Goal: Task Accomplishment & Management: Use online tool/utility

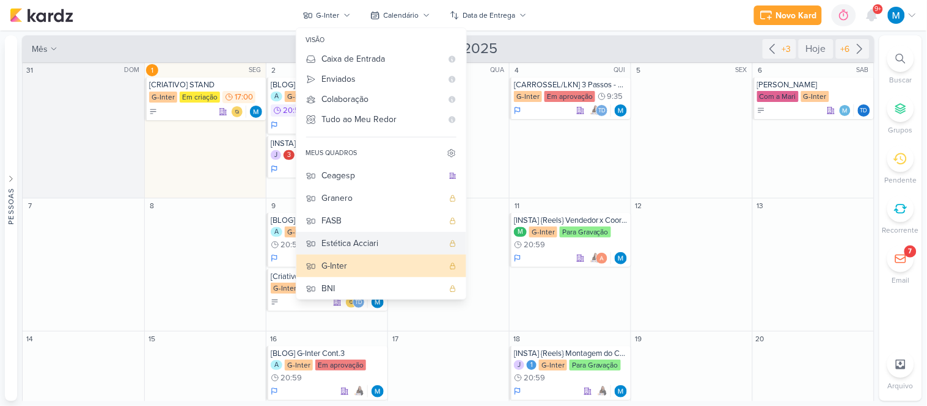
click at [353, 243] on div "Estética Acciari" at bounding box center [382, 243] width 121 height 13
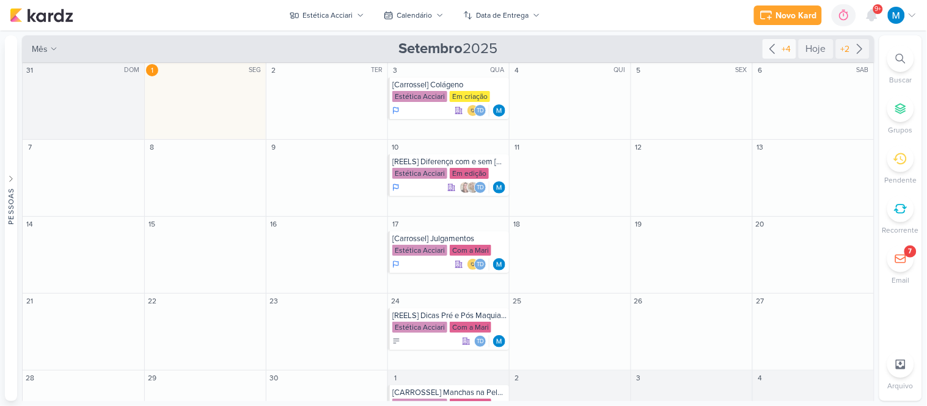
click at [765, 50] on icon at bounding box center [772, 49] width 15 height 15
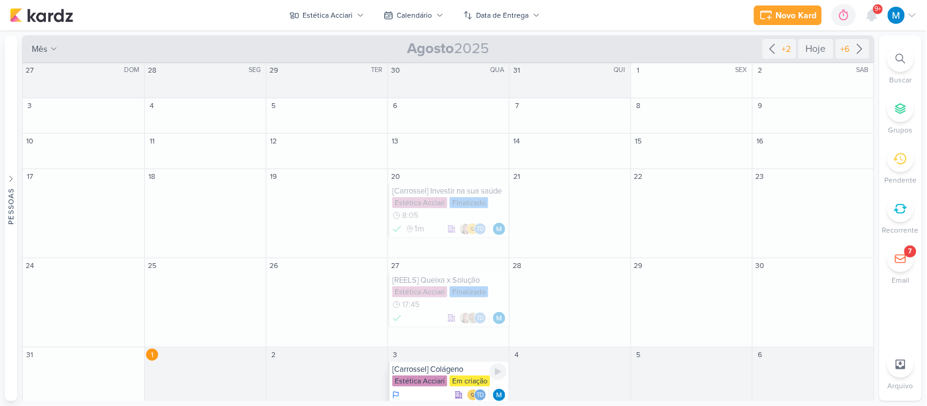
click at [472, 373] on div "[Carrossel] Colágeno" at bounding box center [449, 370] width 114 height 10
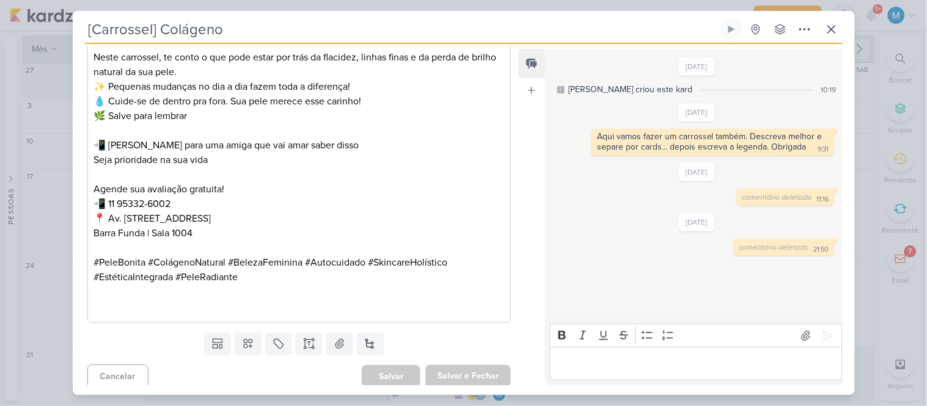
scroll to position [1532, 0]
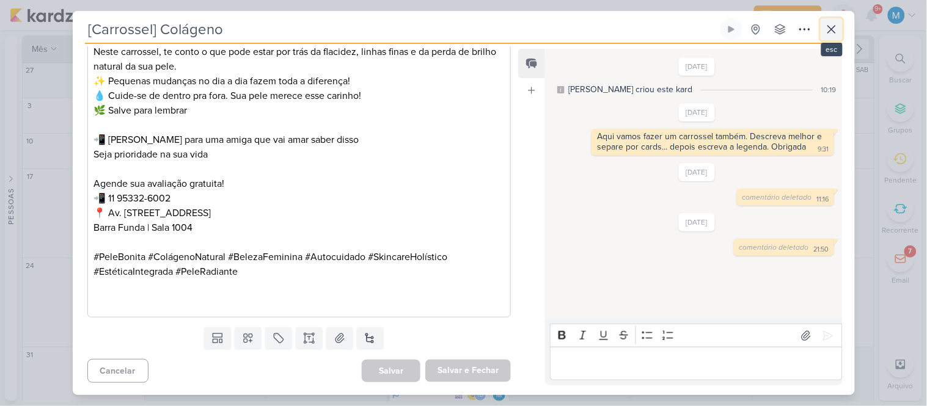
click at [829, 27] on icon at bounding box center [831, 29] width 7 height 7
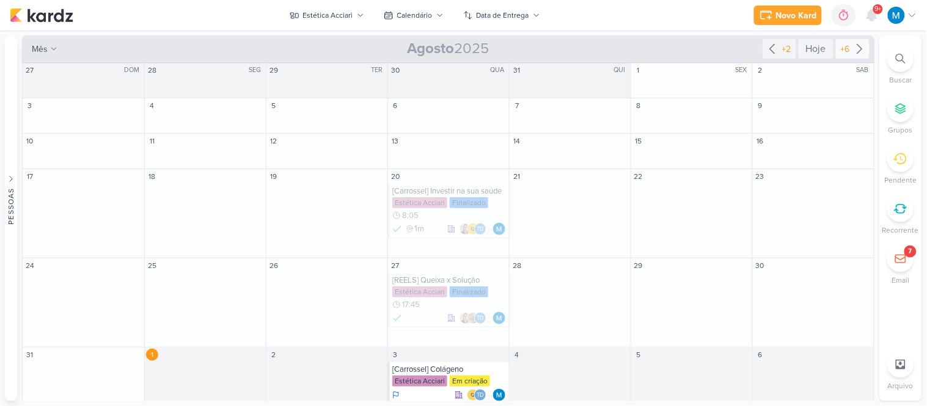
click at [853, 46] on icon at bounding box center [860, 49] width 15 height 15
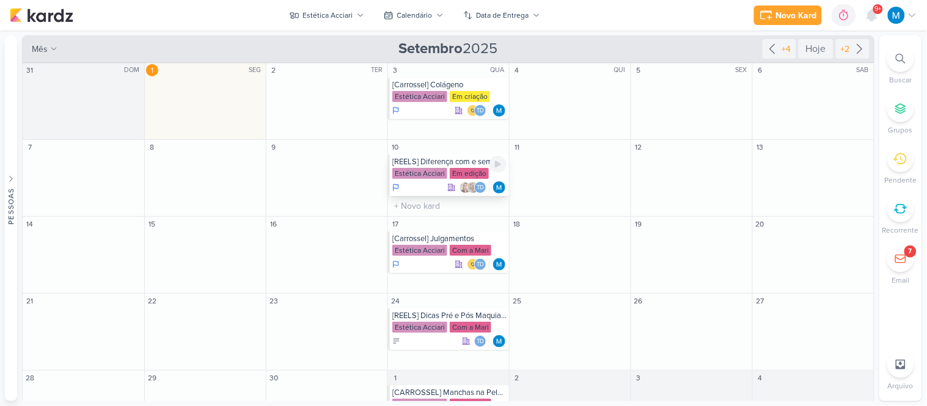
click at [463, 164] on div "[REELS] Diferença com e sem [MEDICAL_DATA]" at bounding box center [449, 162] width 114 height 10
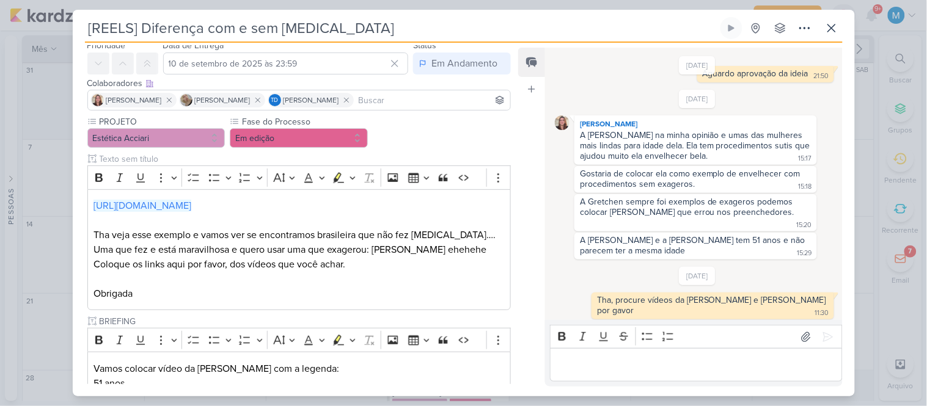
scroll to position [0, 0]
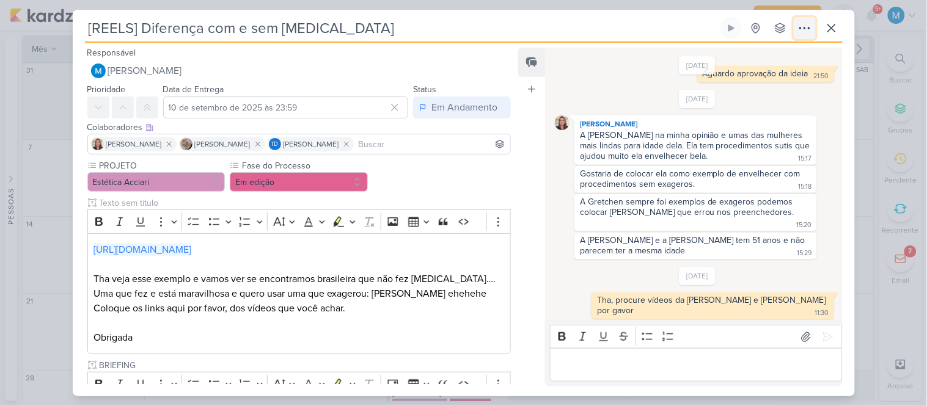
click at [801, 27] on icon at bounding box center [805, 28] width 15 height 15
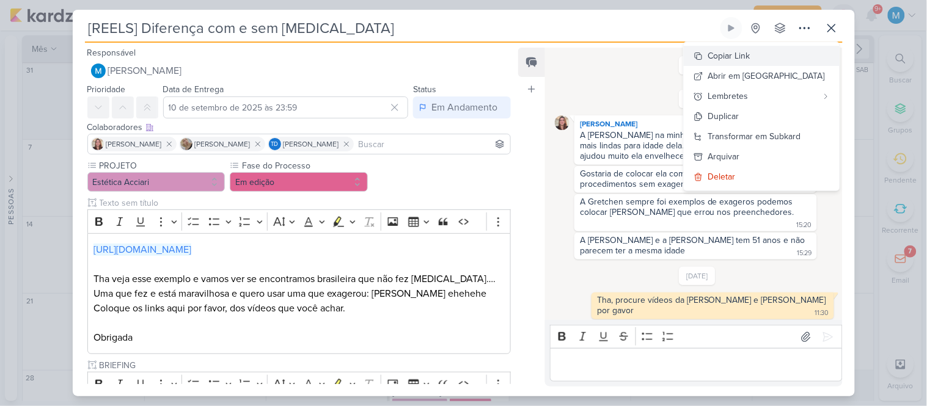
click at [751, 53] on div "Copiar Link" at bounding box center [729, 56] width 42 height 13
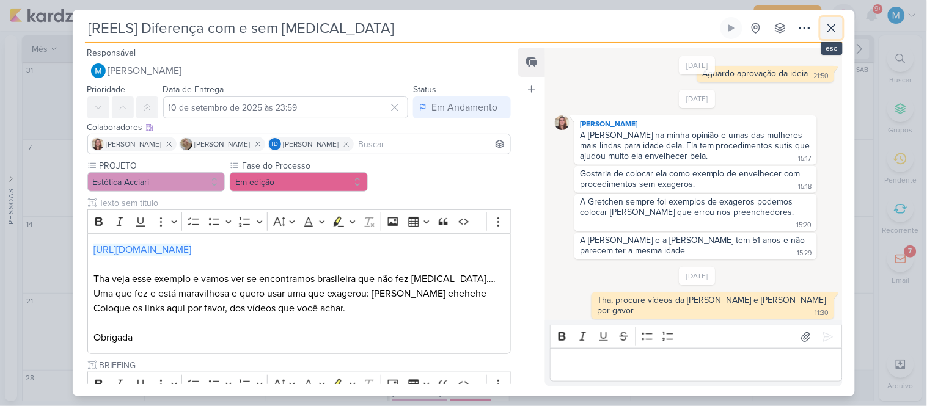
click at [826, 35] on button at bounding box center [832, 28] width 22 height 22
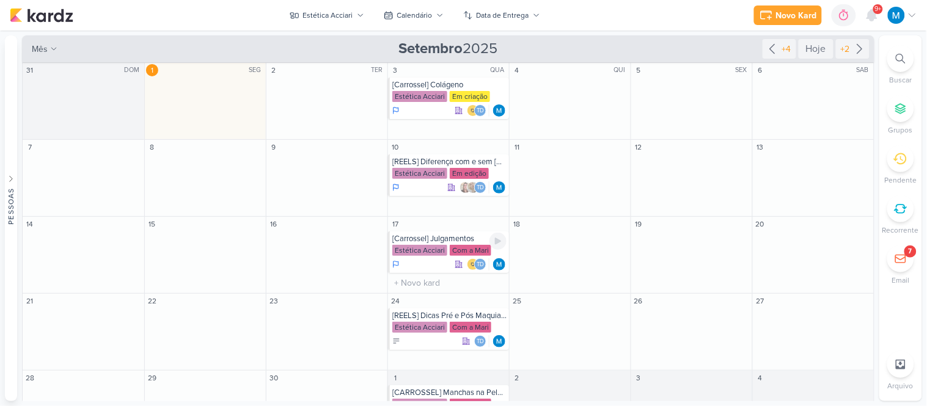
click at [431, 242] on div "[Carrossel] Julgamentos" at bounding box center [449, 239] width 114 height 10
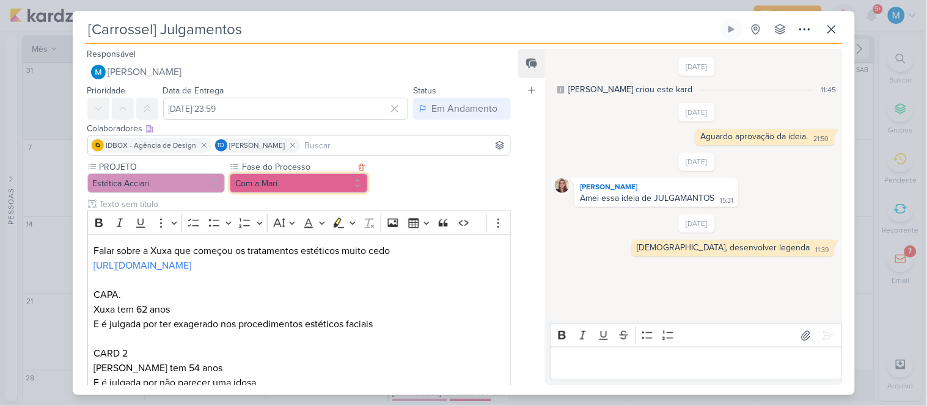
click at [328, 185] on button "Com a Mari" at bounding box center [299, 184] width 138 height 20
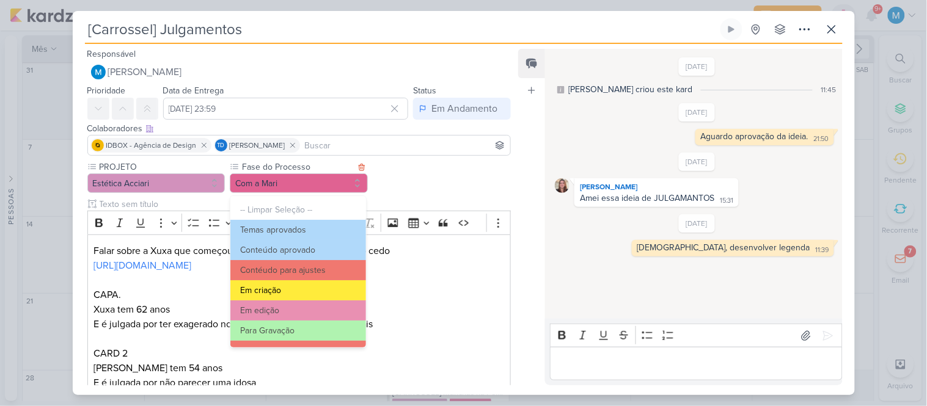
click at [303, 286] on button "Em criação" at bounding box center [297, 291] width 135 height 20
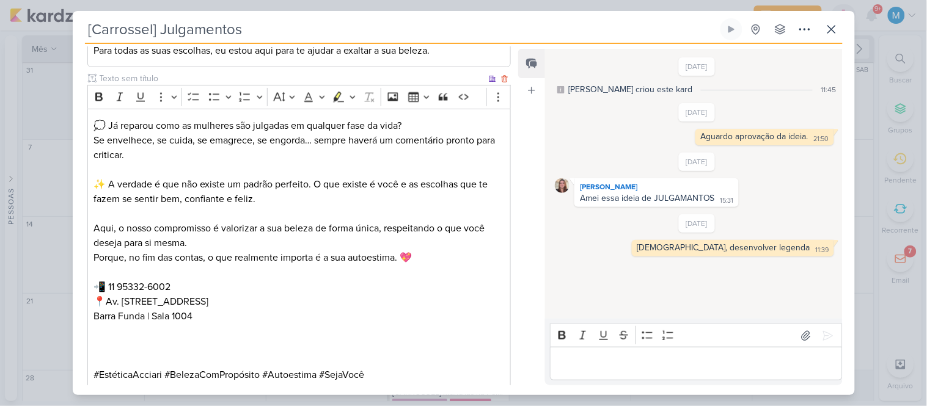
scroll to position [700, 0]
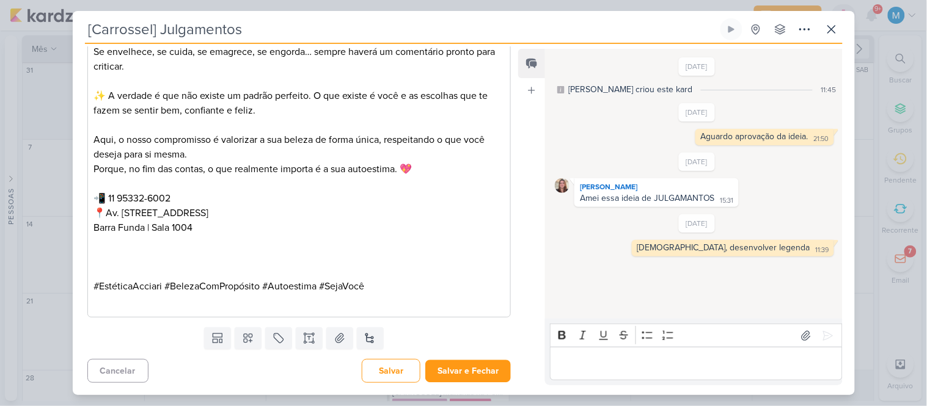
click at [298, 268] on p "Editor editing area: main" at bounding box center [299, 272] width 411 height 15
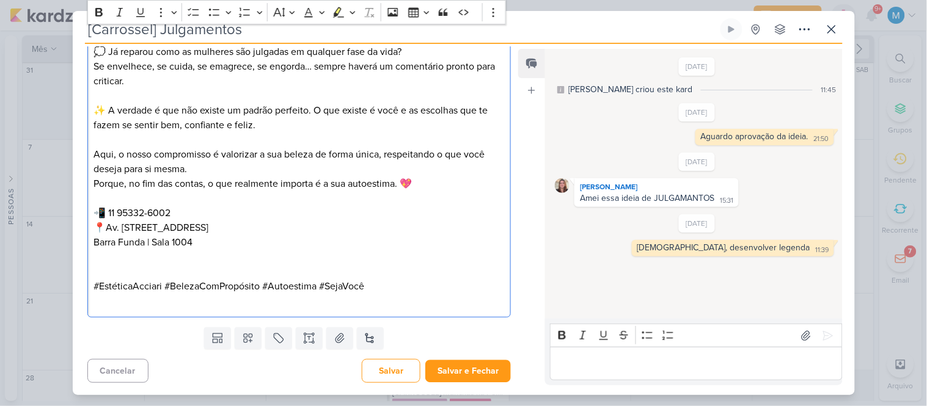
scroll to position [671, 0]
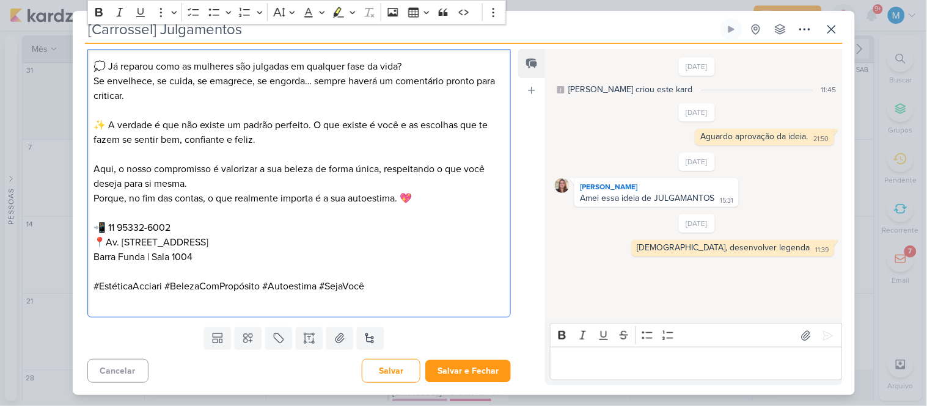
click at [166, 211] on p "Editor editing area: main" at bounding box center [299, 213] width 411 height 15
click at [185, 231] on p "📲 11 95332-6002 📍Av. [STREET_ADDRESS]" at bounding box center [299, 243] width 411 height 44
click at [483, 369] on button "Salvar e Fechar" at bounding box center [468, 371] width 86 height 23
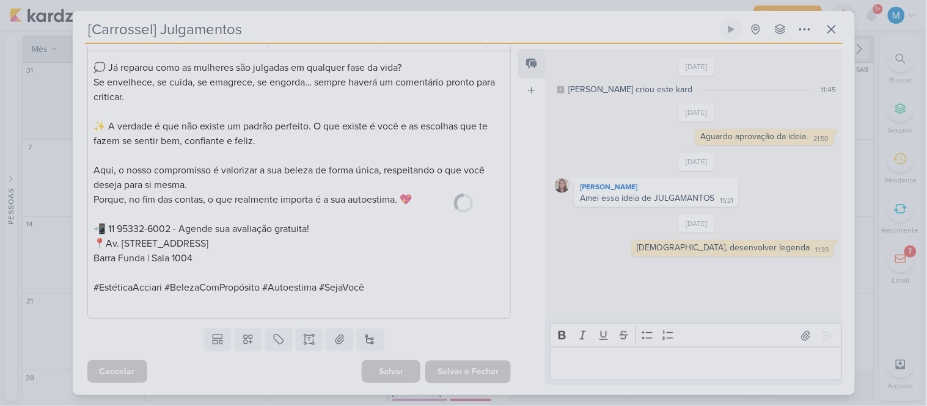
scroll to position [669, 0]
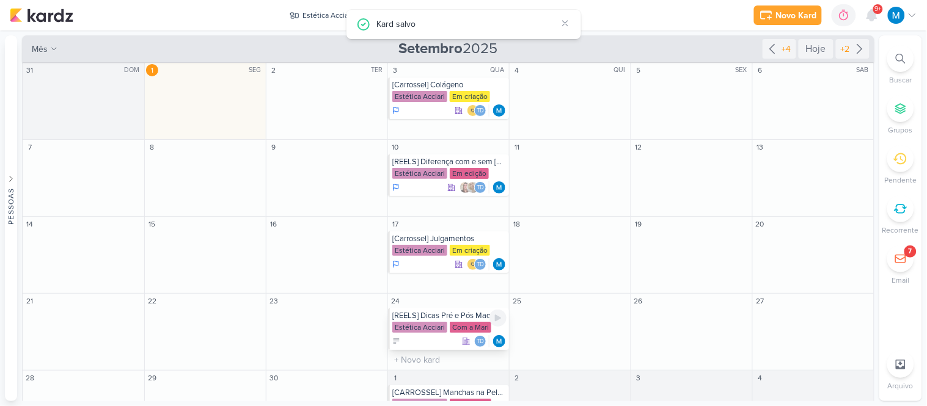
click at [458, 318] on div "[REELS] Dicas Pré e Pós Maquiagem" at bounding box center [449, 316] width 114 height 10
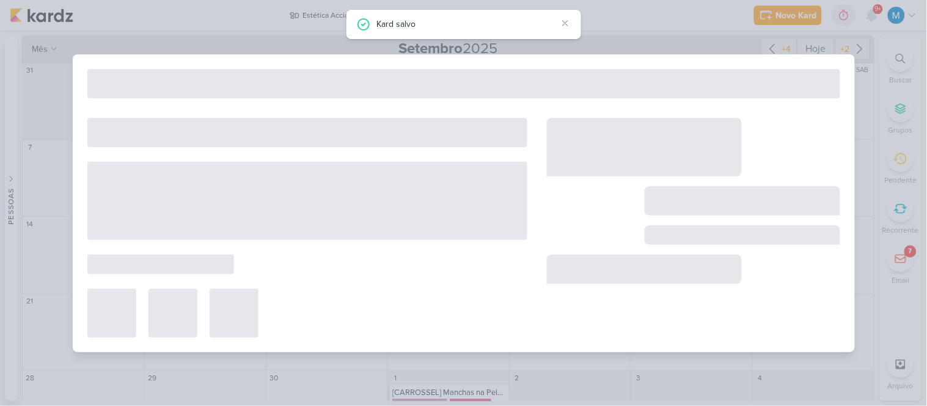
type input "[REELS] Dicas Pré e Pós Maquiagem"
type input "[DATE] 23:59"
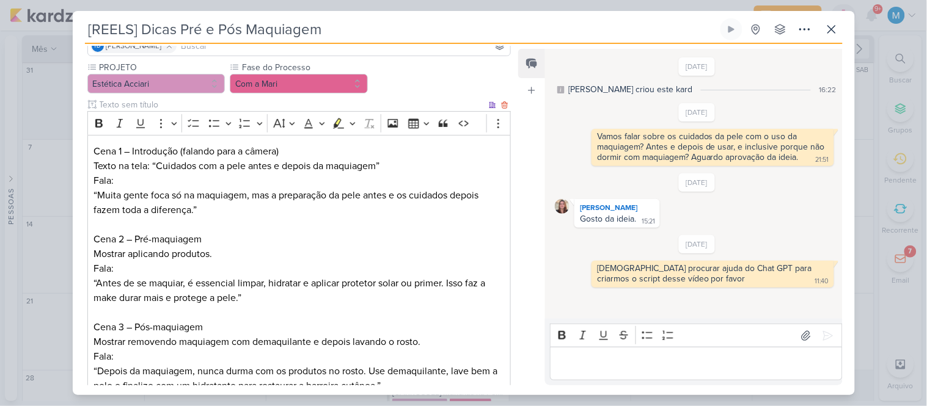
scroll to position [84, 0]
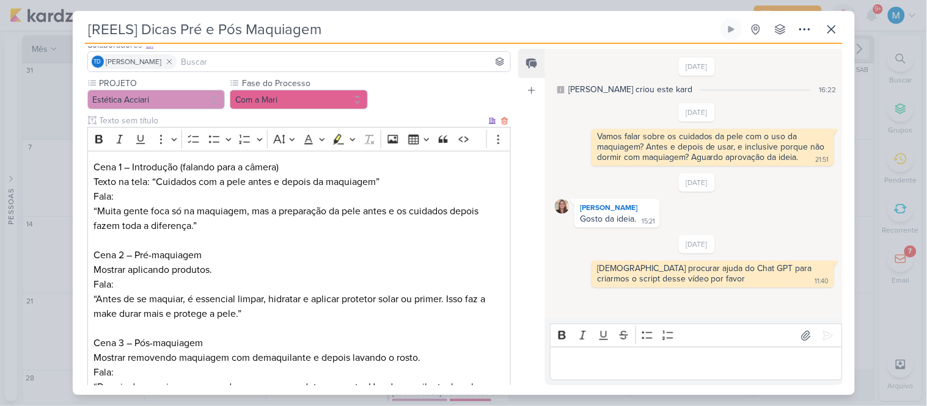
click at [405, 178] on p "Cena 1 – Introdução (falando para a câmera) Texto na tela: “Cuidados com a pele…" at bounding box center [299, 196] width 411 height 73
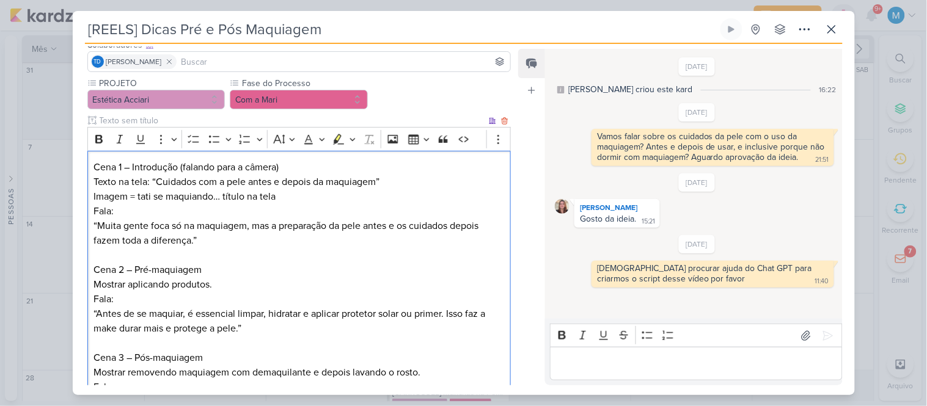
click at [243, 240] on p "⁠⁠⁠⁠⁠⁠⁠Imagem = tati se maquiando… título na tela Fala: “Muita gente foca só na…" at bounding box center [299, 218] width 411 height 59
click at [97, 224] on p "Imagem = tati se maquiando… título na tela Fala: “Muita gente foca só na maquia…" at bounding box center [299, 218] width 411 height 59
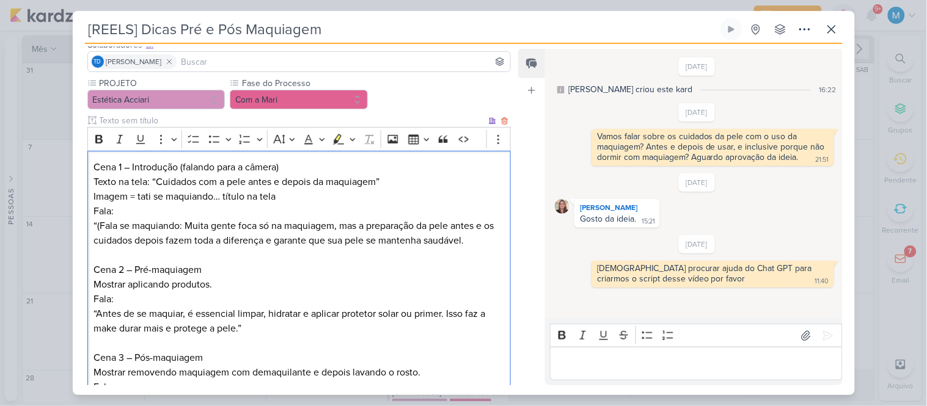
click at [101, 220] on p "Imagem = tati se maquiando… título na tela Fala: “(Fala se maquiando: Muita gen…" at bounding box center [299, 218] width 411 height 59
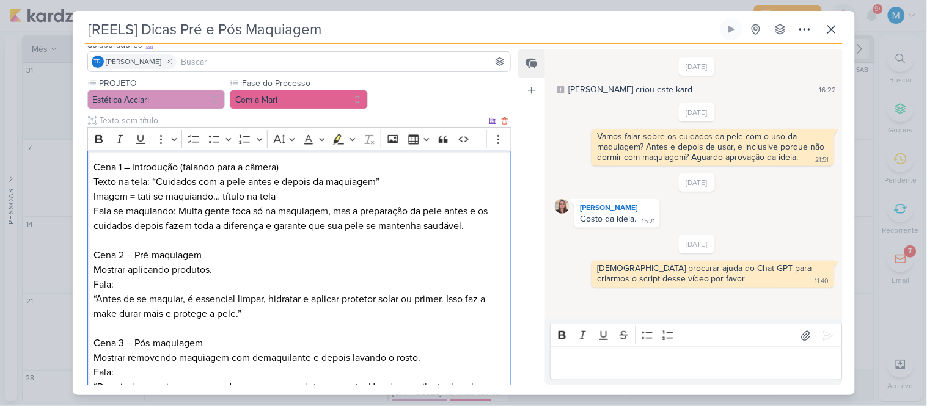
click at [271, 227] on p "Fala se maquiando: Muita gente foca só na maquiagem, mas a preparação da pele a…" at bounding box center [299, 218] width 411 height 29
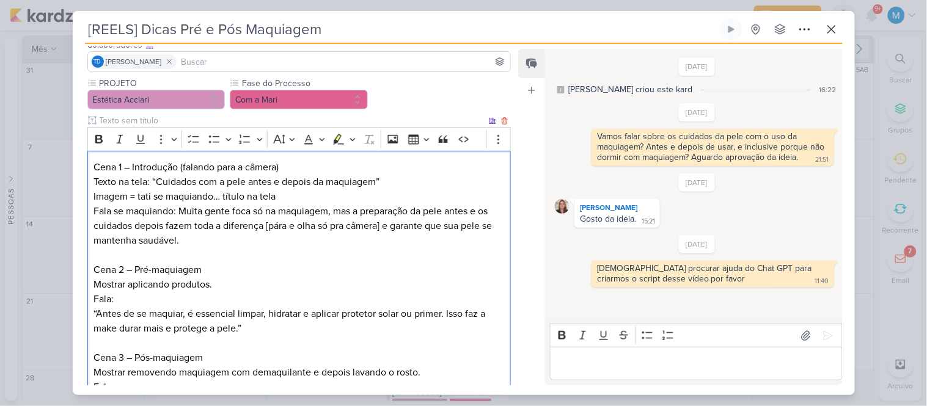
click at [215, 197] on p "Imagem = tati se maquiando… título na tela" at bounding box center [299, 196] width 411 height 15
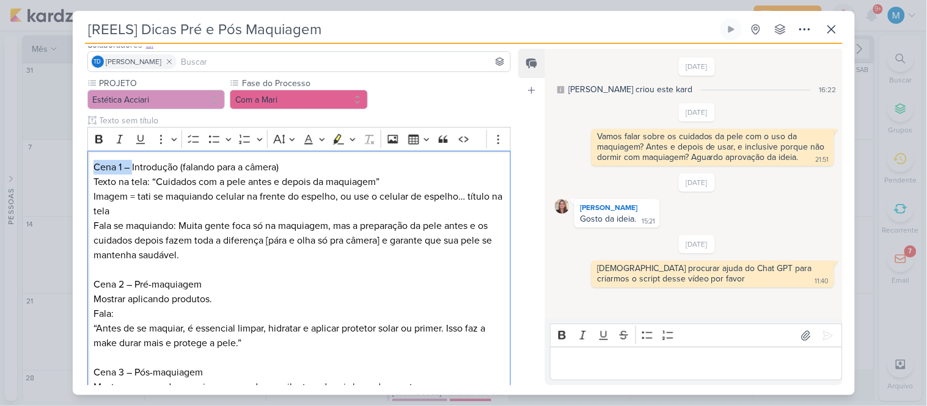
drag, startPoint x: 132, startPoint y: 165, endPoint x: 75, endPoint y: 162, distance: 56.9
click at [75, 163] on div "PROJETO Estética Acciari Fase do Processo" at bounding box center [295, 316] width 444 height 479
click at [98, 141] on icon "Editor toolbar" at bounding box center [99, 139] width 12 height 12
click at [139, 123] on input "text" at bounding box center [292, 120] width 390 height 13
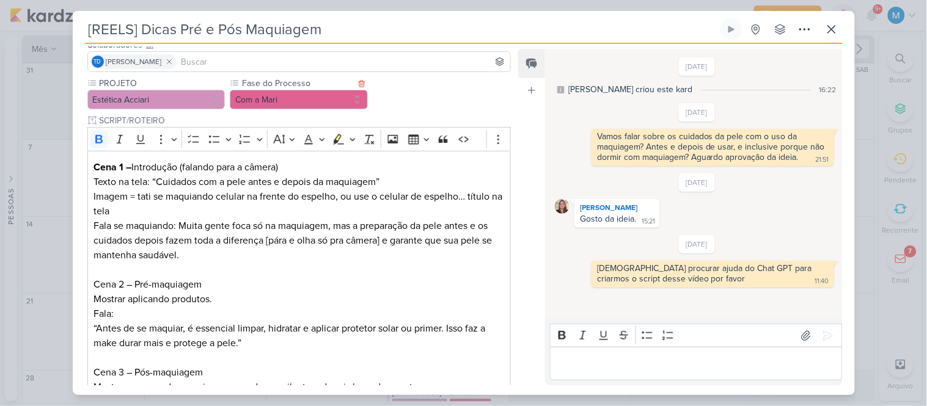
type input "SCRIPT/ROTEIRO"
click at [278, 107] on button "Com a Mari" at bounding box center [299, 100] width 138 height 20
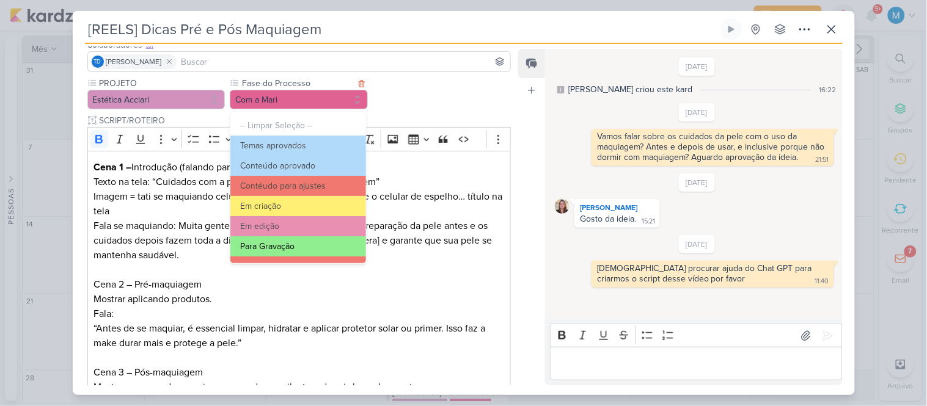
click at [327, 245] on button "Para Gravação" at bounding box center [297, 247] width 135 height 20
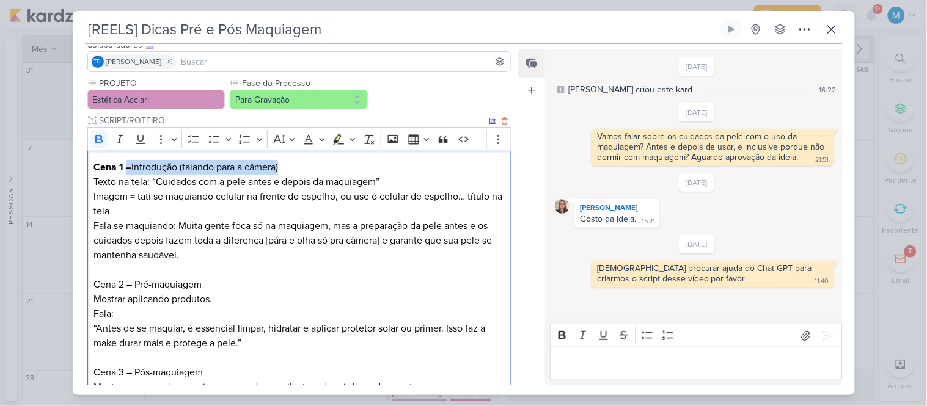
drag, startPoint x: 128, startPoint y: 163, endPoint x: 283, endPoint y: 163, distance: 154.6
click at [283, 163] on p "Cena 1 – Introdução (falando para a câmera) Texto na tela: “Cuidados com a pele…" at bounding box center [299, 174] width 411 height 29
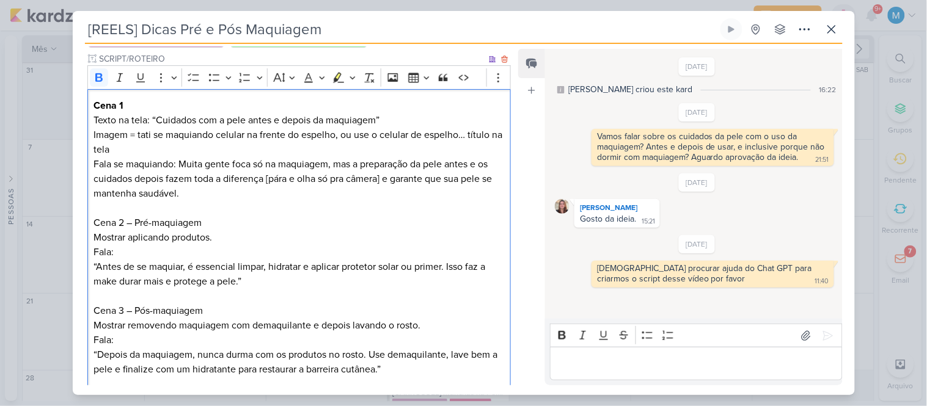
scroll to position [152, 0]
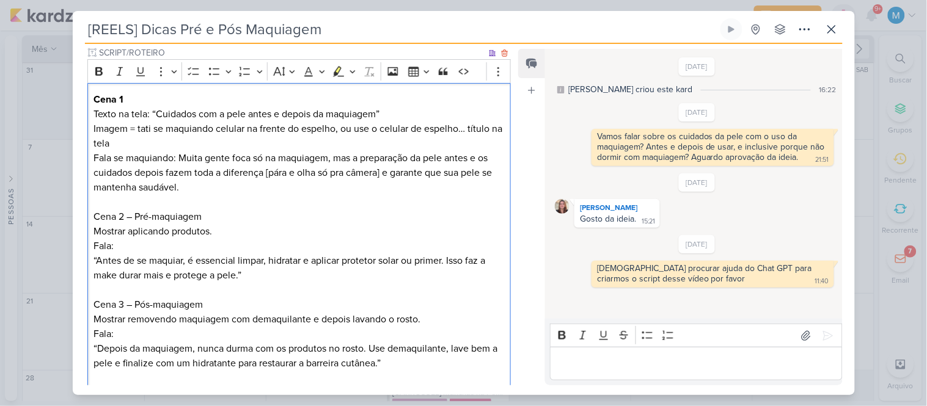
click at [243, 273] on p "Cena 2 – Pré-maquiagem Mostrar aplicando produtos. Fala: “Antes de se maquiar, …" at bounding box center [299, 246] width 411 height 73
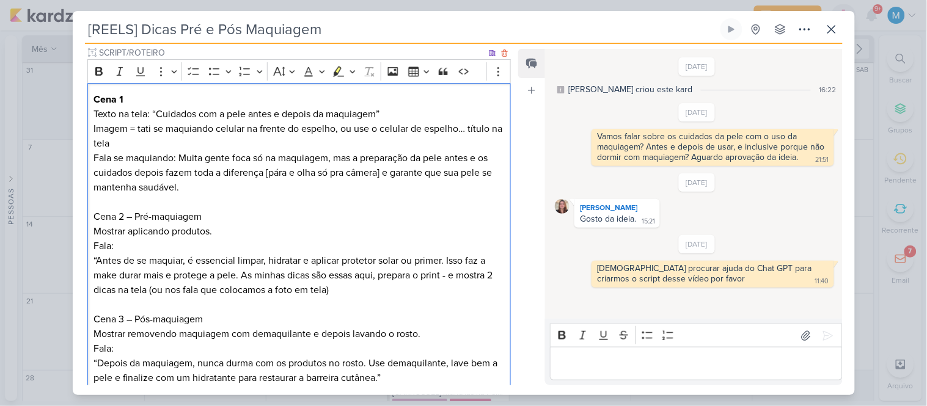
click at [447, 276] on p "Cena 2 – Pré-maquiagem Mostrar aplicando produtos. Fala: “Antes de se maquiar, …" at bounding box center [299, 254] width 411 height 88
drag, startPoint x: 127, startPoint y: 211, endPoint x: 70, endPoint y: 214, distance: 57.5
click at [70, 214] on div "[REELS] Dicas Pré e Pós Maquiagem Criado por mim" at bounding box center [463, 203] width 927 height 406
click at [97, 72] on icon "Editor toolbar" at bounding box center [98, 71] width 7 height 9
drag, startPoint x: 145, startPoint y: 216, endPoint x: 137, endPoint y: 216, distance: 8.6
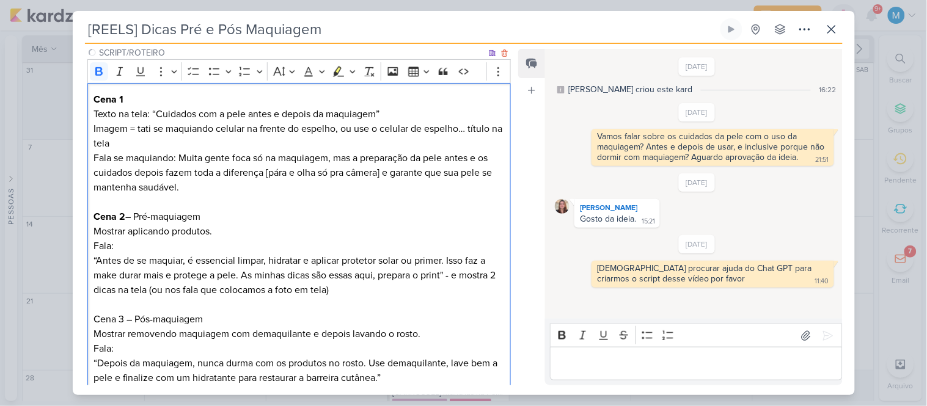
click at [145, 216] on p "Cena 2 – Pré-maquiagem Mostrar aplicando produtos. Fala: “Antes de se maquiar, …" at bounding box center [299, 254] width 411 height 88
drag, startPoint x: 131, startPoint y: 216, endPoint x: 224, endPoint y: 216, distance: 92.9
click at [224, 216] on p "Cena 2 – Pré-maquiagem Mostrar aplicando produtos. Fala: “Antes de se maquiar, …" at bounding box center [299, 254] width 411 height 88
click at [188, 97] on p "Cena 1 Texto na tela: “Cuidados com a pele antes e depois da maquiagem”" at bounding box center [299, 106] width 411 height 29
click at [143, 215] on p "Cena 2 Mostrar aplicando produtos. Fala: “Antes de se maquiar, é essencial limp…" at bounding box center [299, 254] width 411 height 88
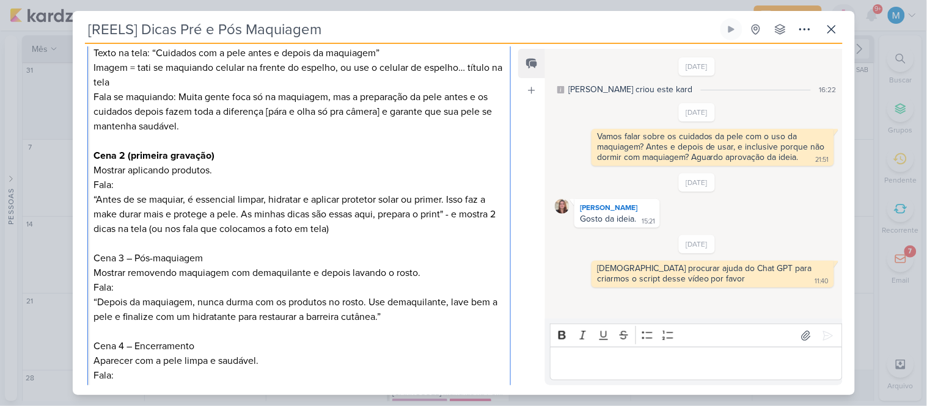
scroll to position [288, 0]
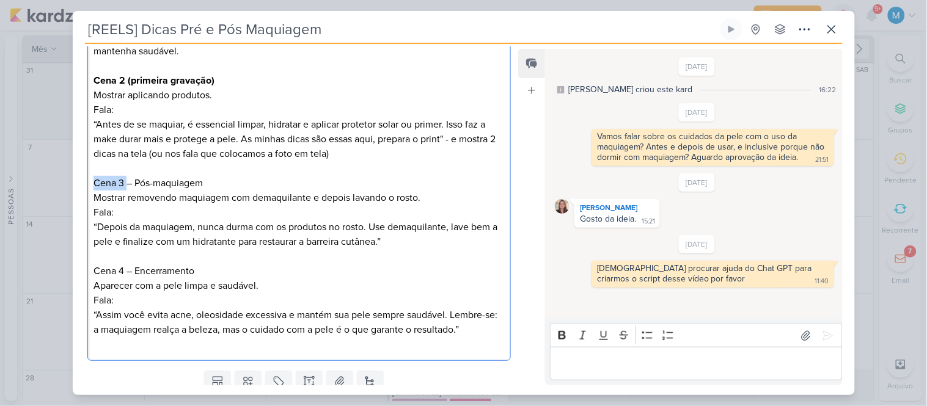
drag, startPoint x: 94, startPoint y: 181, endPoint x: 127, endPoint y: 180, distance: 33.0
click at [127, 180] on p "Cena 3 – Pós-maquiagem Mostrar removendo maquiagem com demaquilante e depois la…" at bounding box center [299, 212] width 411 height 73
drag, startPoint x: 213, startPoint y: 180, endPoint x: 83, endPoint y: 178, distance: 129.6
click at [83, 178] on div "PROJETO Estética Acciari Fase do Processo" at bounding box center [295, 119] width 444 height 493
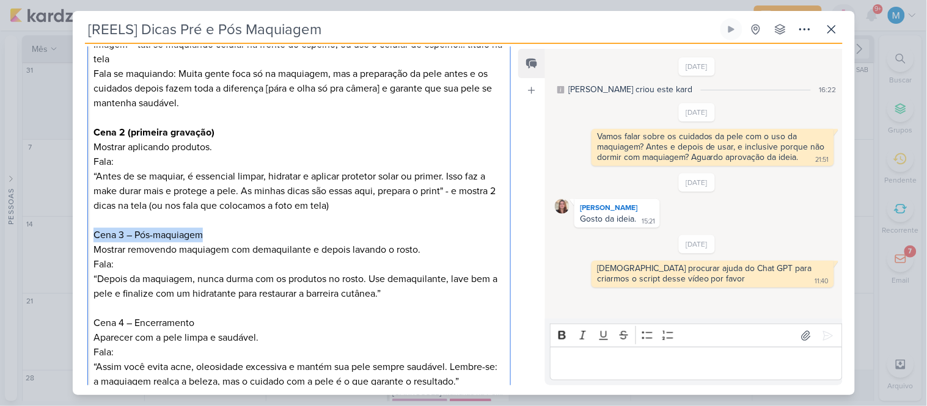
scroll to position [152, 0]
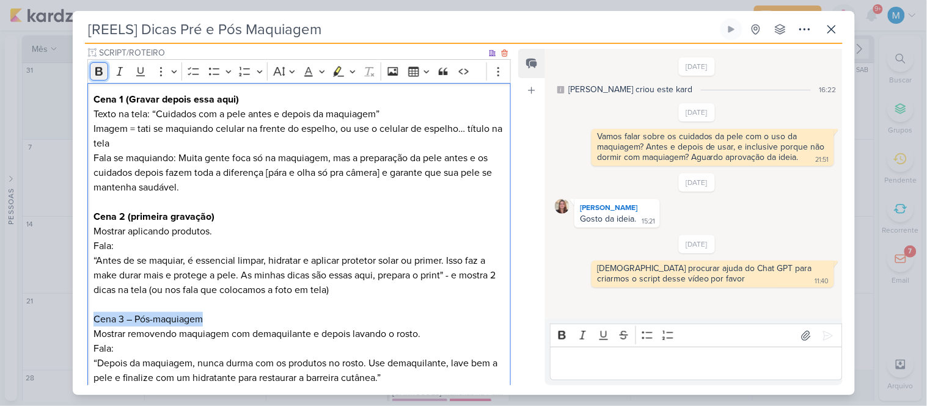
click at [100, 72] on icon "Editor toolbar" at bounding box center [99, 71] width 12 height 12
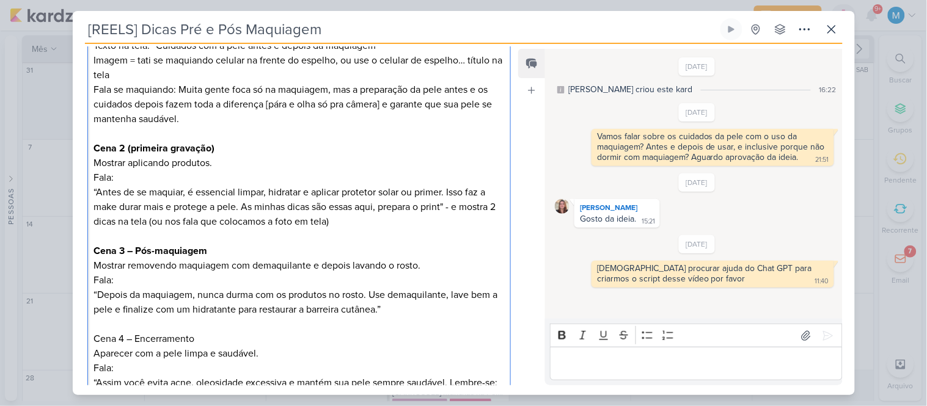
click at [232, 254] on p "Cena 3 – Pós-maquiagem Mostrar removendo maquiagem com demaquilante e depois la…" at bounding box center [299, 280] width 411 height 73
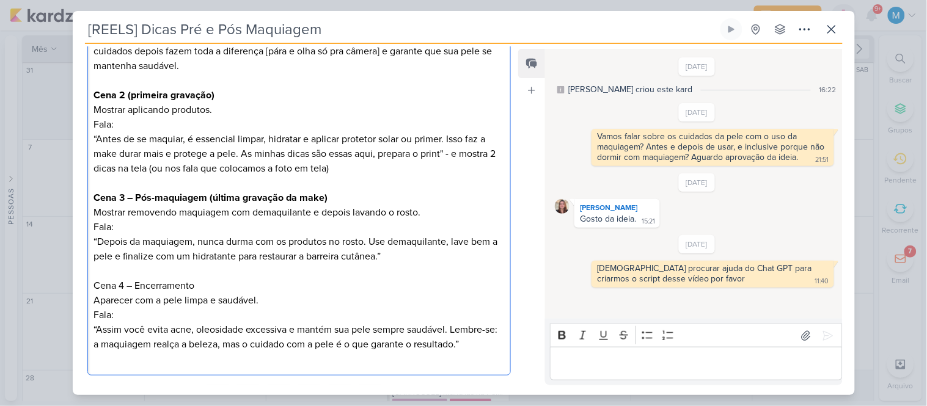
scroll to position [288, 0]
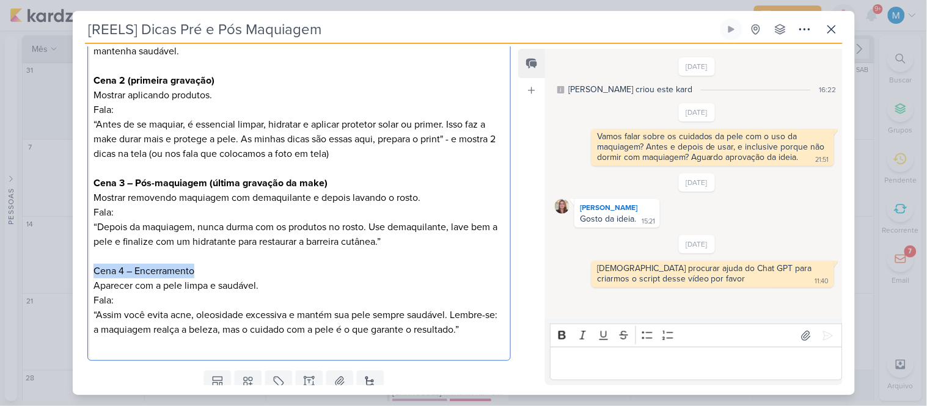
drag, startPoint x: 206, startPoint y: 266, endPoint x: 95, endPoint y: 267, distance: 111.2
click at [95, 267] on p "Cena 4 – Encerramento Aparecer com a pele limpa e saudável. Fala: “Assim você e…" at bounding box center [299, 300] width 411 height 73
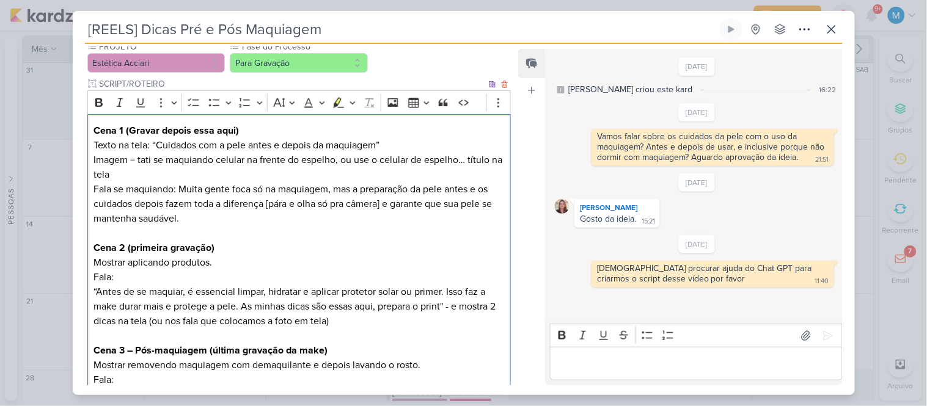
scroll to position [84, 0]
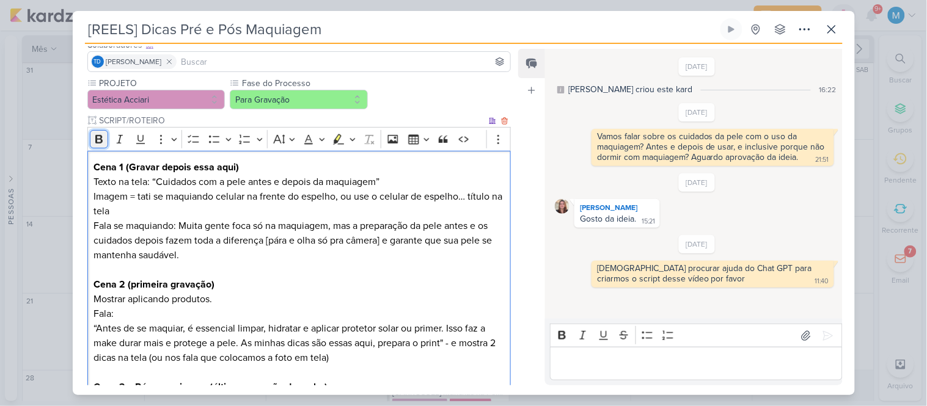
click at [95, 133] on icon "Editor toolbar" at bounding box center [99, 139] width 12 height 12
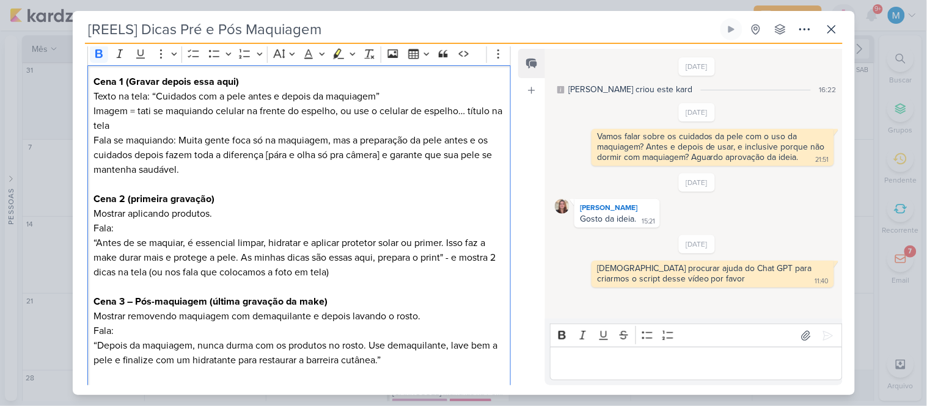
scroll to position [220, 0]
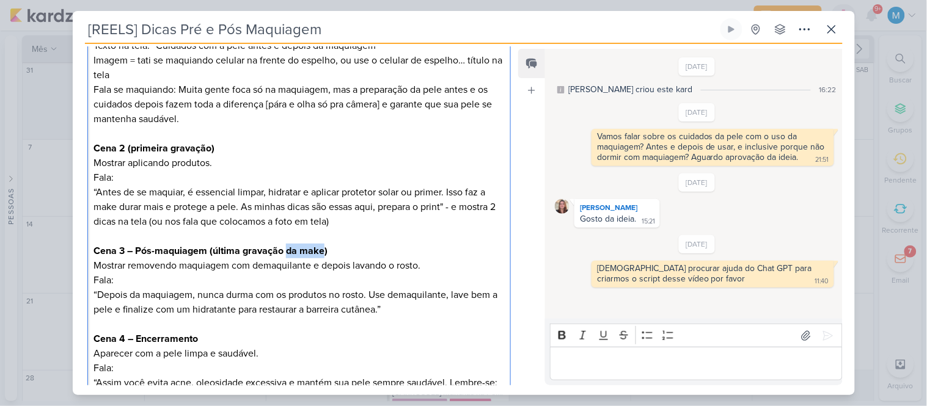
drag, startPoint x: 285, startPoint y: 251, endPoint x: 324, endPoint y: 245, distance: 38.9
click at [324, 245] on strong "Cena 3 – Pós-maquiagem (última gravação da make)" at bounding box center [211, 251] width 234 height 12
click at [246, 333] on p "Cena 4 – Encerramento Aparecer com a pele limpa e saudável. Fala: “Assim você e…" at bounding box center [299, 368] width 411 height 73
drag, startPoint x: 295, startPoint y: 253, endPoint x: 323, endPoint y: 249, distance: 28.4
click at [323, 249] on strong "Cena 3 – Pós-maquiagem (última gravação da make)" at bounding box center [211, 251] width 234 height 12
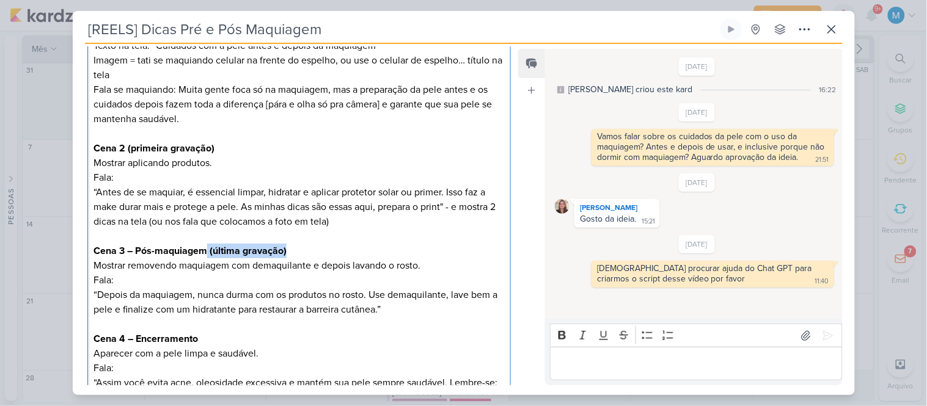
drag, startPoint x: 289, startPoint y: 248, endPoint x: 208, endPoint y: 251, distance: 80.7
click at [208, 251] on p "Cena 3 – Pós-maquiagem (última gravação) Mostrar removendo maquiagem com demaqu…" at bounding box center [299, 280] width 411 height 73
copy strong "(última gravação)"
click at [210, 339] on p "Cena 4 – Encerramento Aparecer com a pele limpa e saudável. Fala: “Assim você e…" at bounding box center [299, 368] width 411 height 73
drag, startPoint x: 208, startPoint y: 339, endPoint x: 277, endPoint y: 335, distance: 69.2
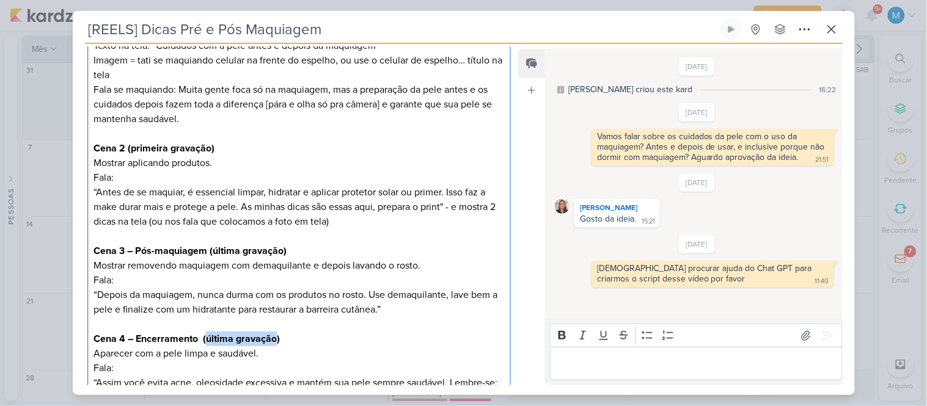
click at [277, 337] on strong "Cena 4 – Encerramento (última gravação)" at bounding box center [187, 339] width 186 height 12
click at [199, 341] on strong "Cena 4 – Encerramento (grave maquiada)" at bounding box center [187, 339] width 187 height 12
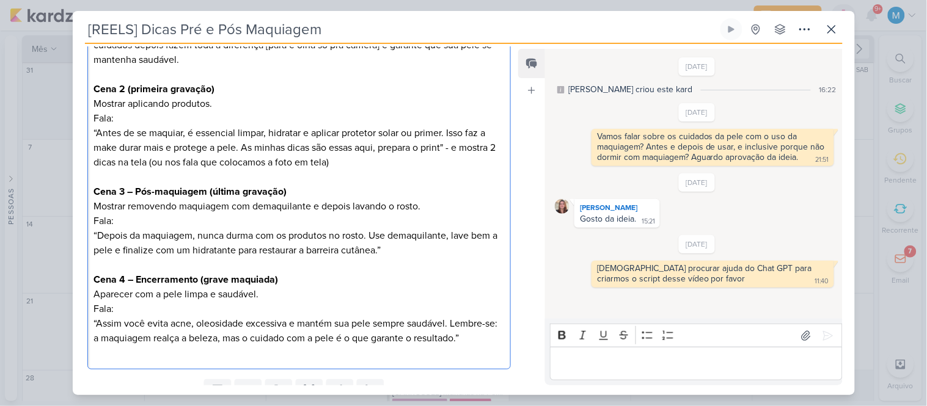
scroll to position [288, 0]
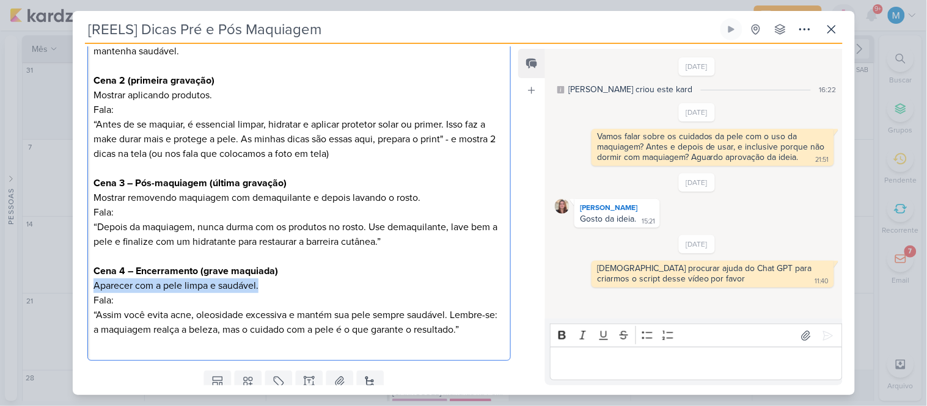
drag, startPoint x: 251, startPoint y: 289, endPoint x: 70, endPoint y: 285, distance: 181.0
click at [70, 285] on div "[REELS] Dicas Pré e Pós Maquiagem Criado por mim" at bounding box center [463, 203] width 927 height 406
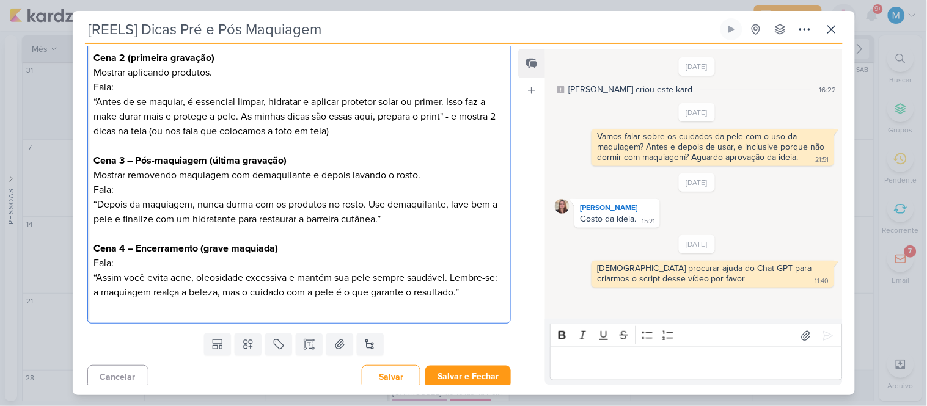
scroll to position [317, 0]
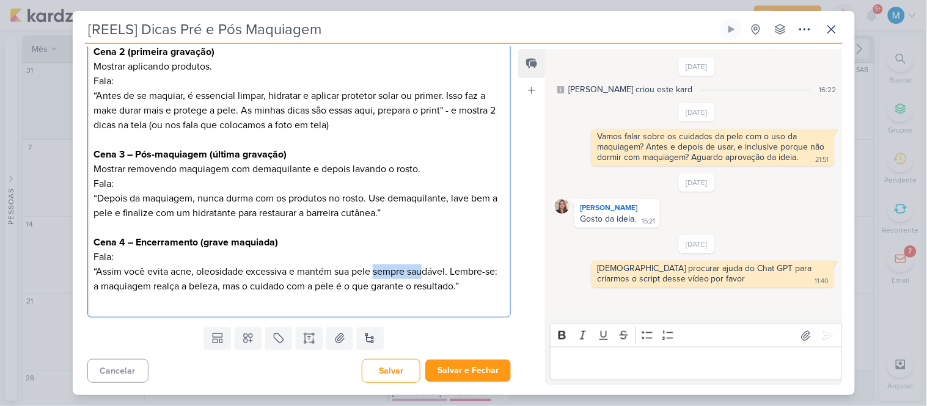
drag, startPoint x: 375, startPoint y: 270, endPoint x: 427, endPoint y: 265, distance: 52.2
click at [427, 265] on p "Cena 4 – Encerramento (grave maquiada) ⁠⁠⁠⁠⁠⁠⁠Fala: “Assim você evita acne, ole…" at bounding box center [299, 264] width 411 height 59
click at [287, 270] on p "Cena 4 – Encerramento (grave maquiada) Fala: “Assim você evita acne, oleosidade…" at bounding box center [299, 264] width 411 height 59
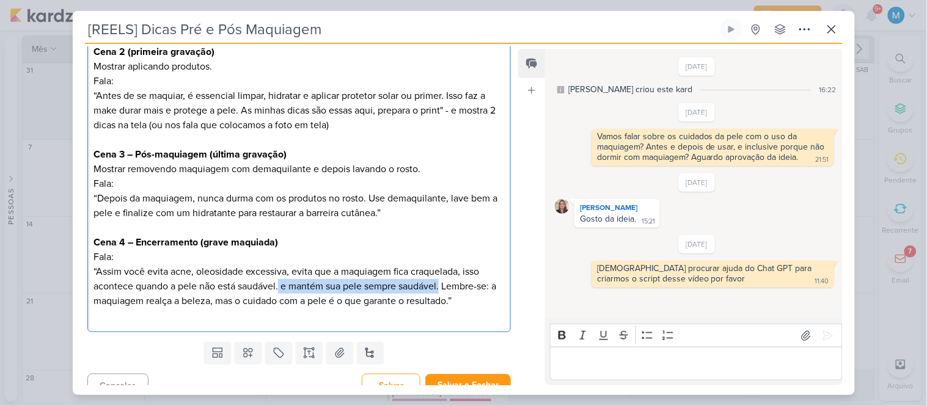
click at [443, 286] on p "Cena 4 – Encerramento (grave maquiada) Fala: “Assim você evita acne, oleosidade…" at bounding box center [299, 271] width 411 height 73
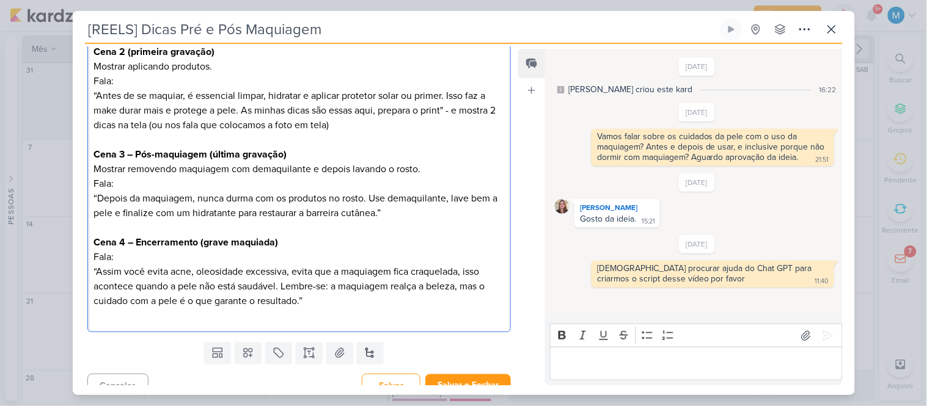
click at [318, 301] on p "Cena 4 – Encerramento (grave maquiada) Fala: “Assim você evita acne, oleosidade…" at bounding box center [299, 271] width 411 height 73
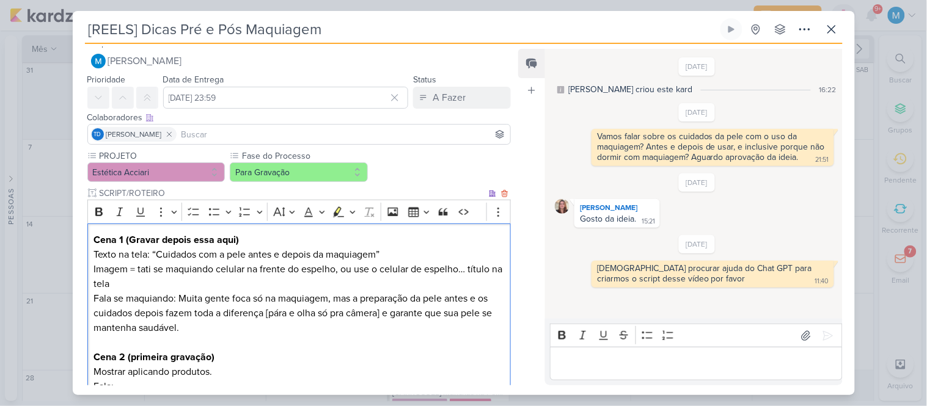
scroll to position [0, 0]
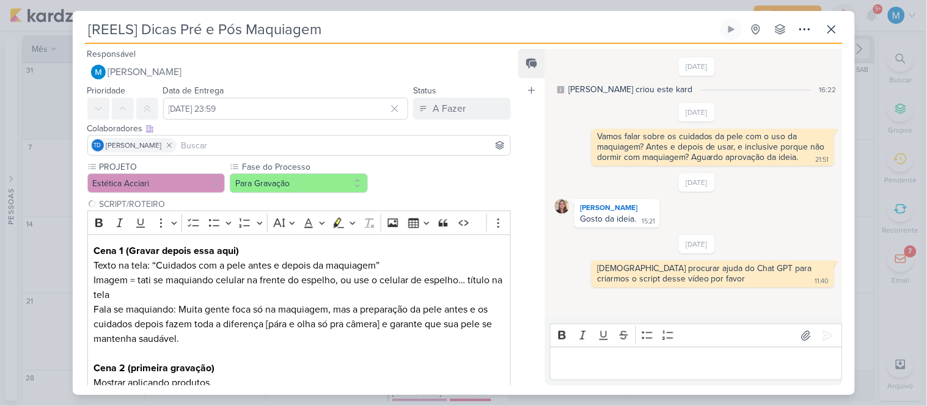
click at [219, 147] on input at bounding box center [343, 145] width 329 height 15
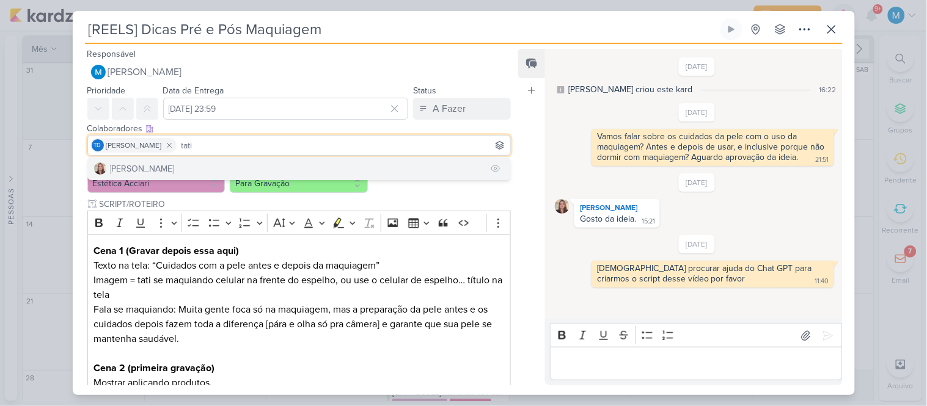
type input "tati"
click at [227, 160] on button "[PERSON_NAME]" at bounding box center [299, 169] width 423 height 22
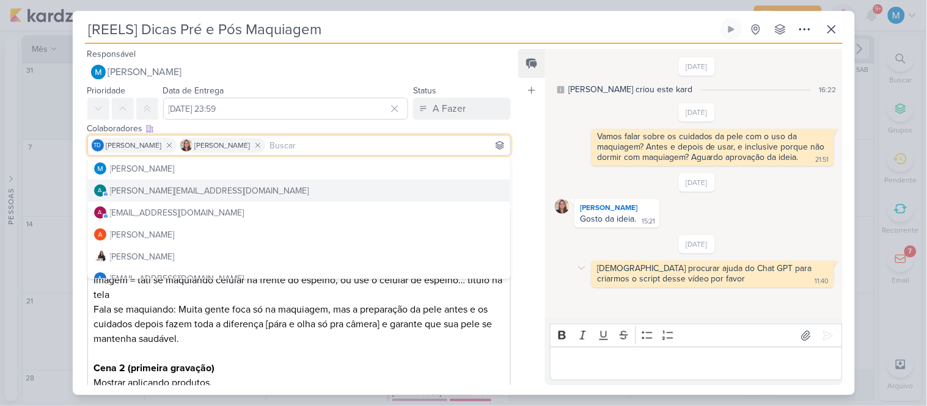
click at [667, 276] on div "[DEMOGRAPHIC_DATA] procurar ajuda do Chat GPT para criarmos o script desse víde…" at bounding box center [706, 273] width 218 height 21
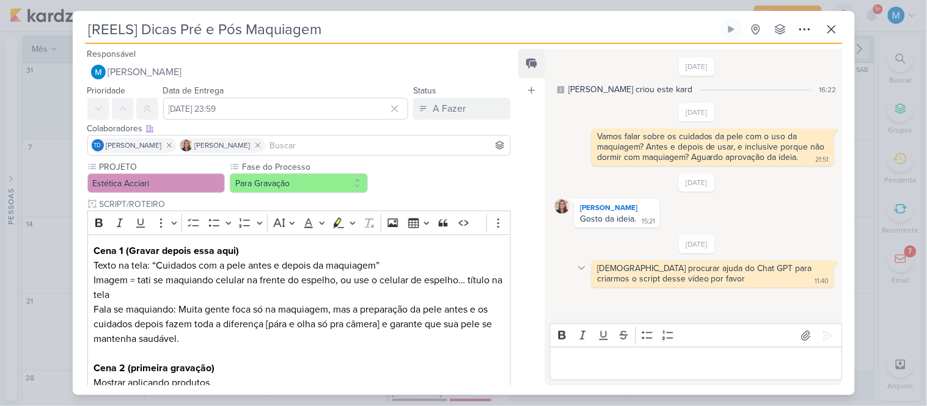
click at [583, 271] on icon at bounding box center [582, 268] width 10 height 10
click at [608, 286] on div "Deletar" at bounding box center [614, 290] width 28 height 13
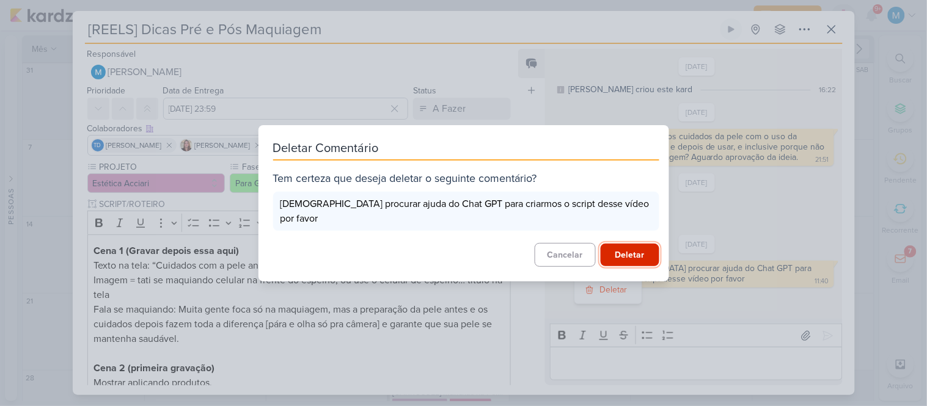
drag, startPoint x: 619, startPoint y: 248, endPoint x: 653, endPoint y: 252, distance: 34.5
click at [620, 248] on button "Deletar" at bounding box center [630, 255] width 59 height 23
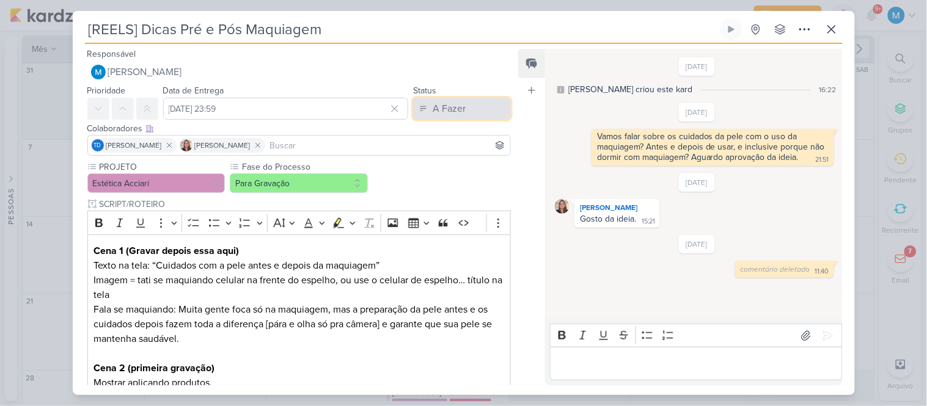
click at [453, 108] on div "A Fazer" at bounding box center [449, 108] width 33 height 15
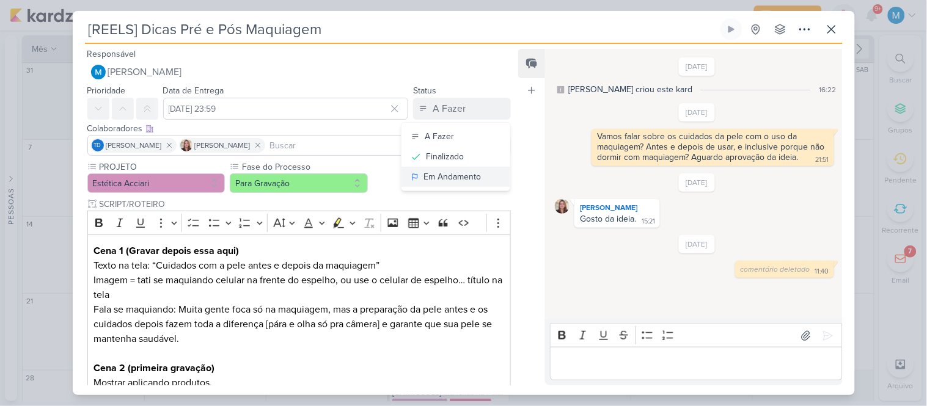
click at [463, 180] on div "Em Andamento" at bounding box center [452, 177] width 57 height 13
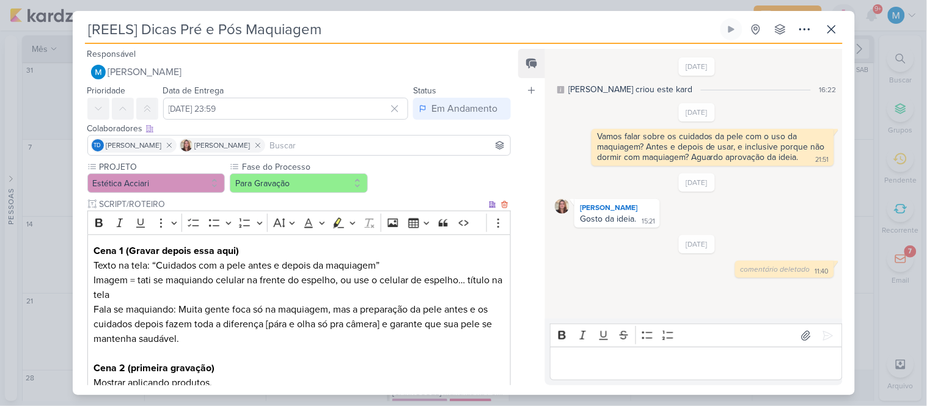
scroll to position [331, 0]
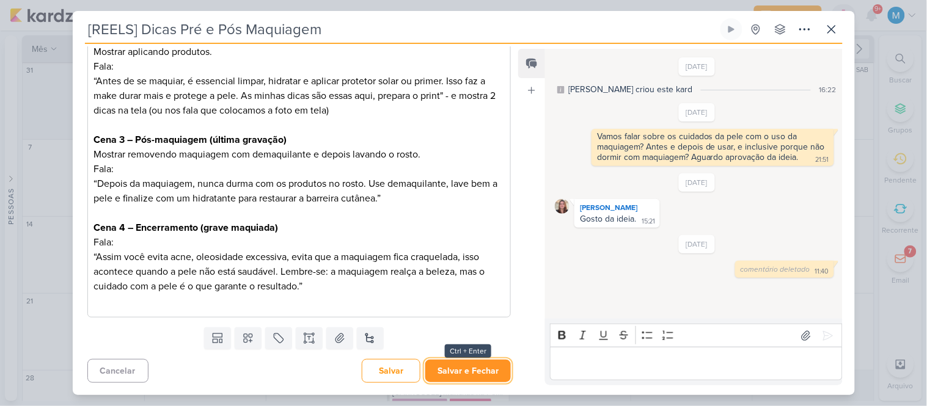
click at [472, 376] on button "Salvar e Fechar" at bounding box center [468, 371] width 86 height 23
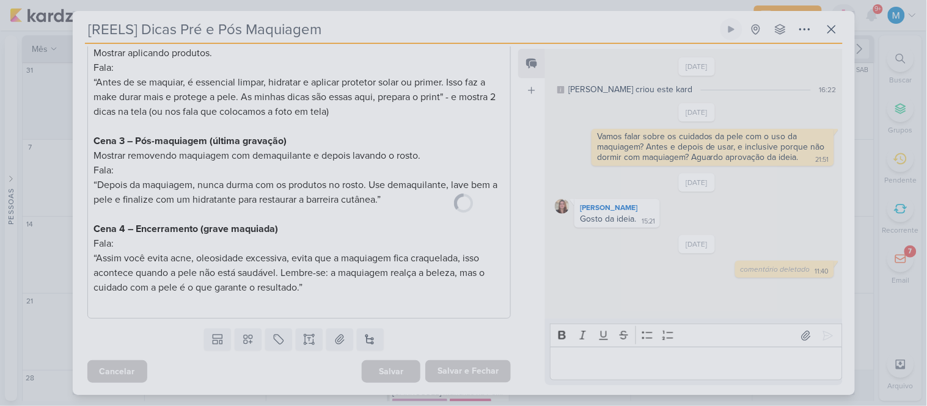
scroll to position [330, 0]
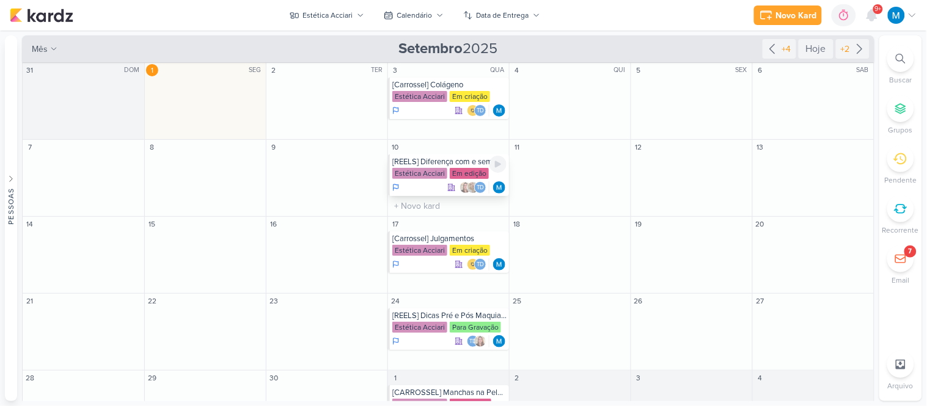
click at [443, 162] on div "[REELS] Diferença com e sem [MEDICAL_DATA]" at bounding box center [449, 162] width 114 height 10
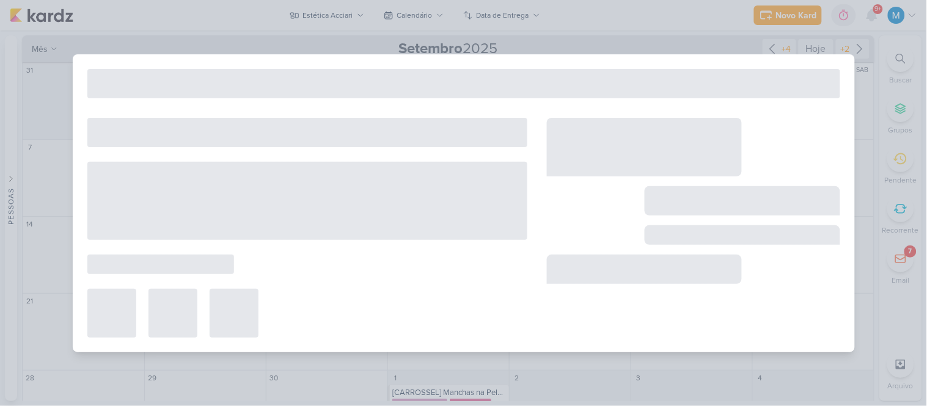
type input "[REELS] Diferença com e sem [MEDICAL_DATA]"
type input "10 de setembro de 2025 às 23:59"
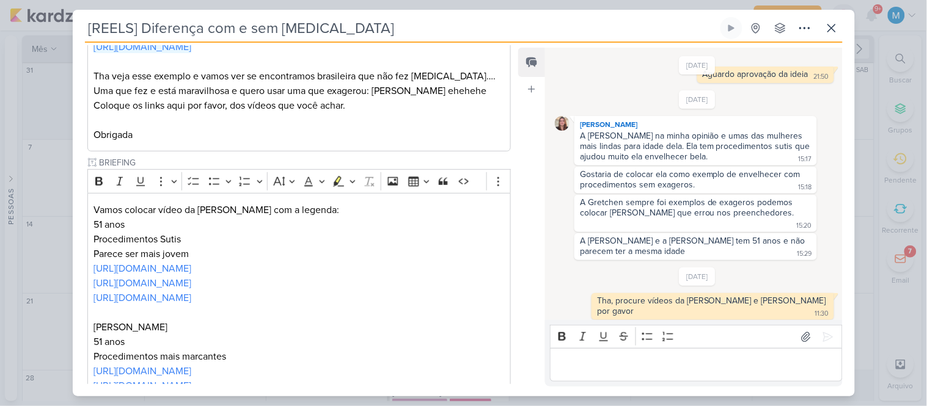
scroll to position [15, 0]
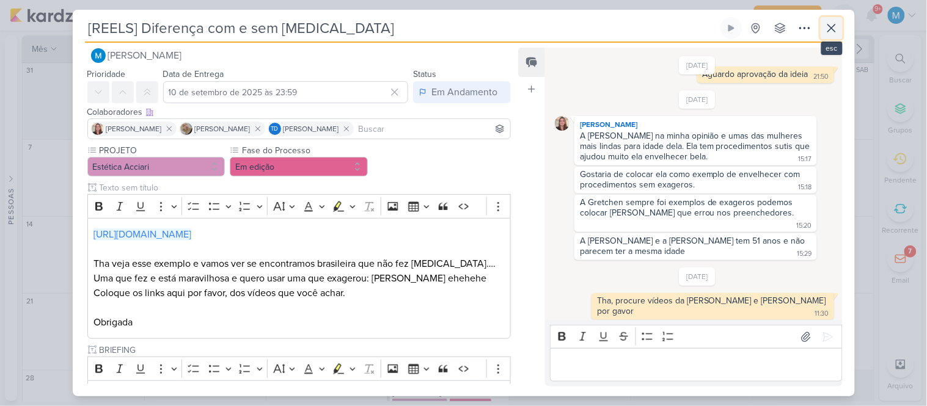
click at [831, 22] on icon at bounding box center [832, 28] width 15 height 15
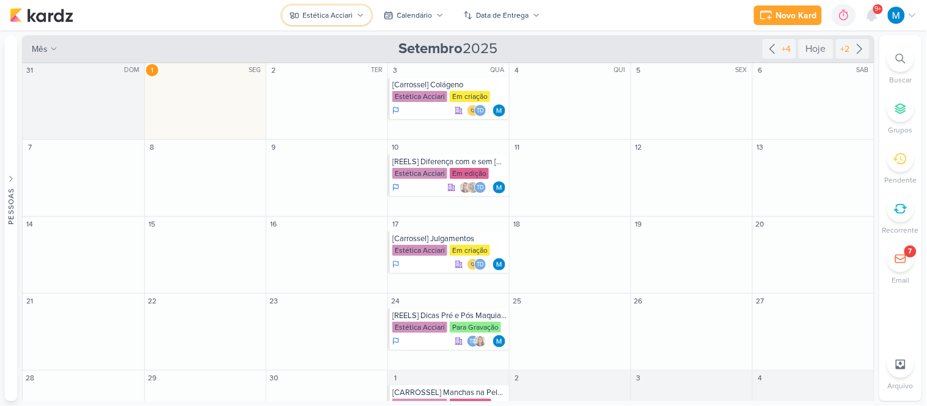
click at [345, 7] on button "Estética Acciari" at bounding box center [326, 16] width 89 height 20
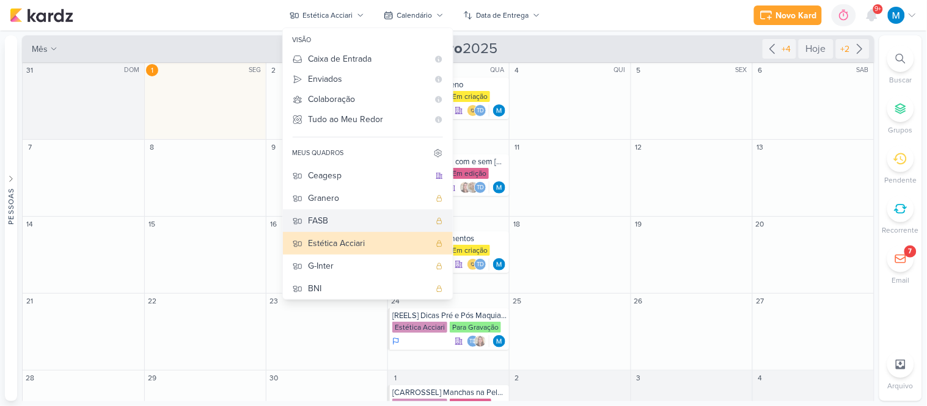
click at [353, 218] on div "FASB" at bounding box center [369, 221] width 121 height 13
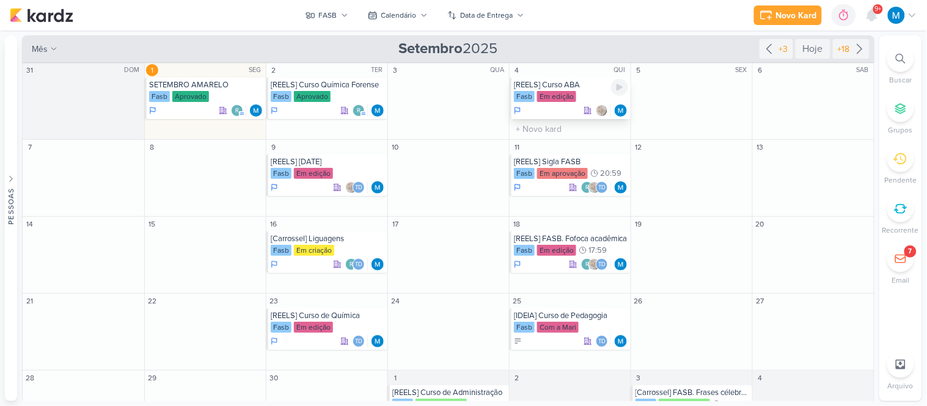
click at [578, 89] on div "[REELS] Curso ABA" at bounding box center [571, 85] width 114 height 10
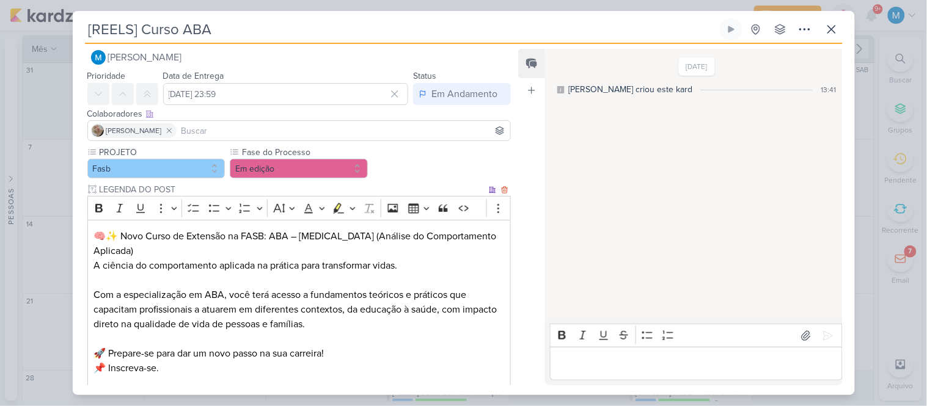
scroll to position [0, 0]
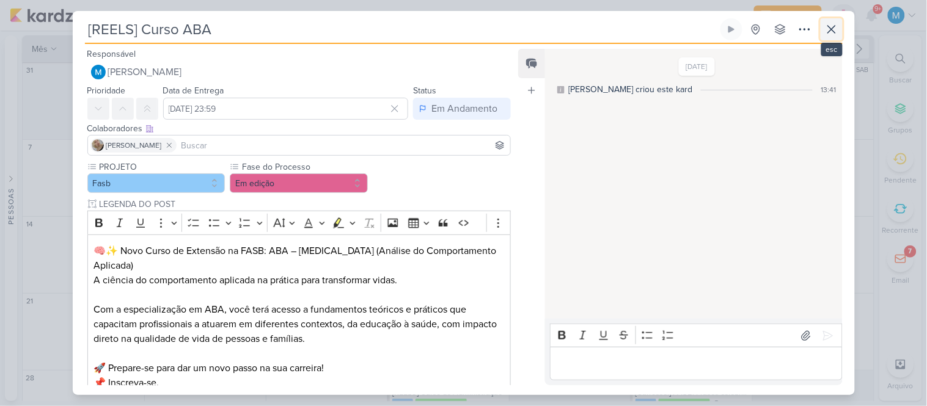
click at [832, 33] on icon at bounding box center [832, 29] width 15 height 15
